Goal: Use online tool/utility

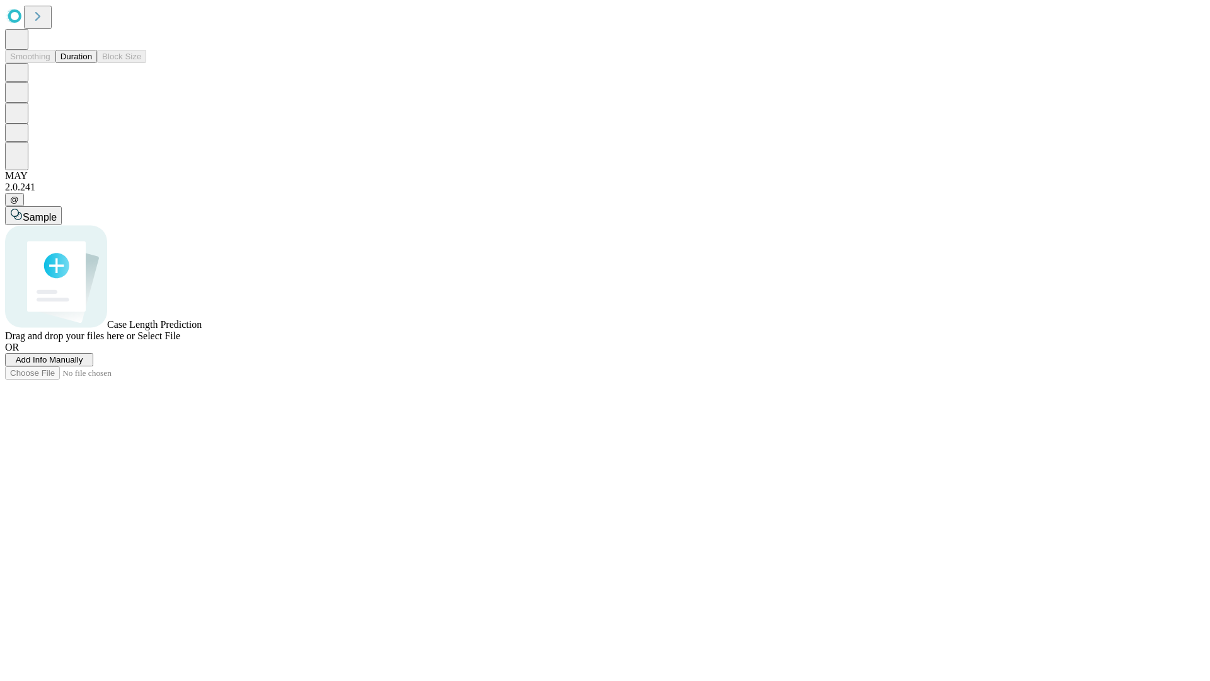
click at [180, 341] on span "Select File" at bounding box center [158, 335] width 43 height 11
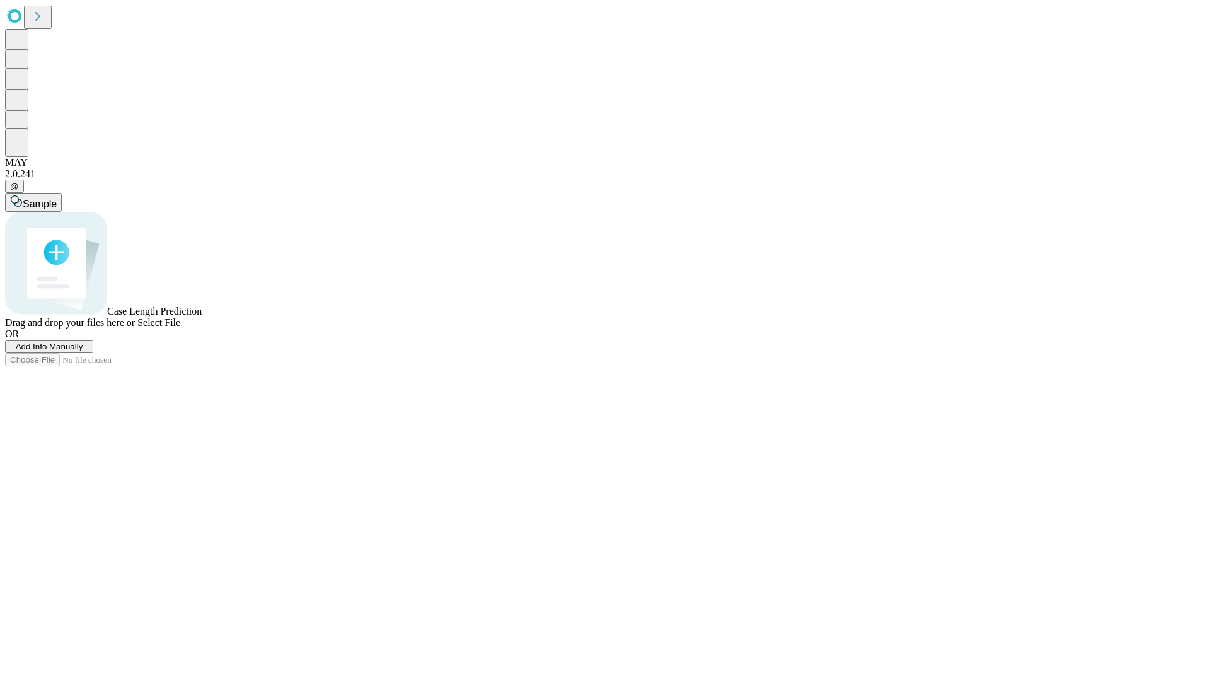
click at [180, 328] on span "Select File" at bounding box center [158, 322] width 43 height 11
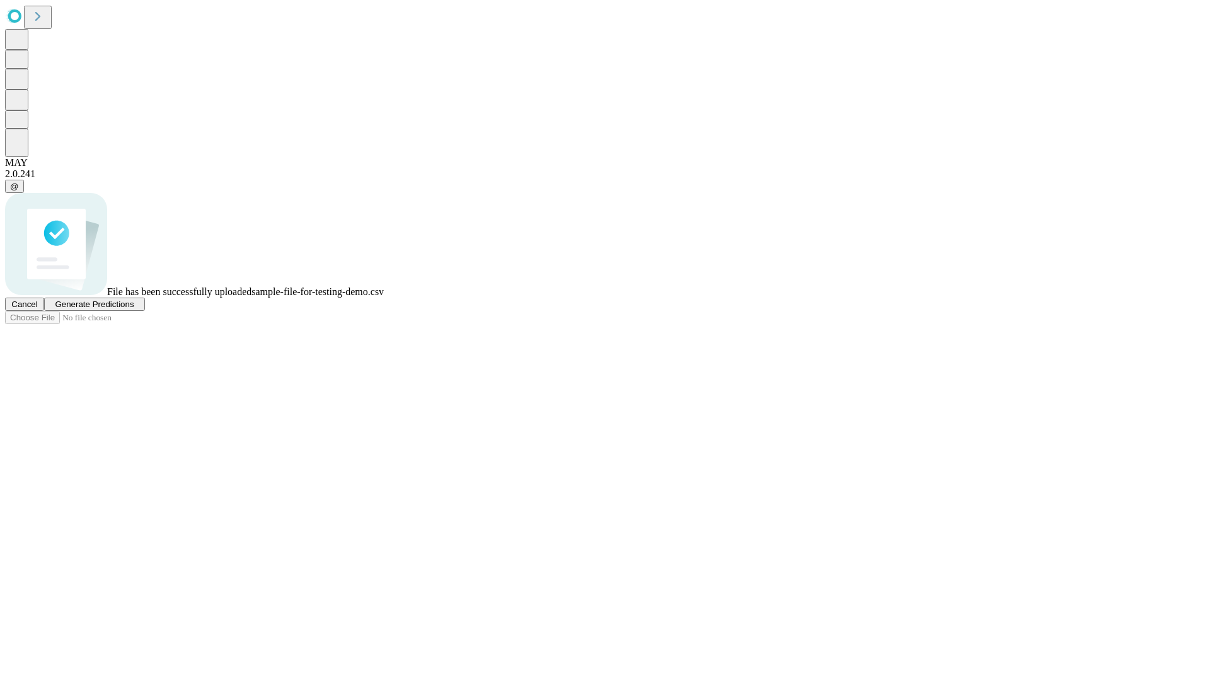
click at [134, 309] on span "Generate Predictions" at bounding box center [94, 303] width 79 height 9
